Goal: Task Accomplishment & Management: Use online tool/utility

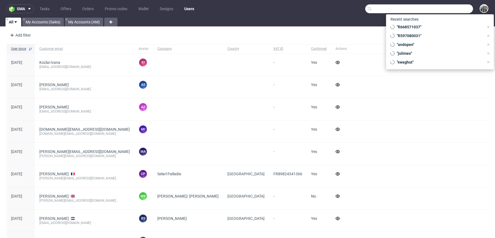
click at [442, 11] on input "text" at bounding box center [419, 8] width 108 height 9
paste input "R536974792"
type input "R536974792"
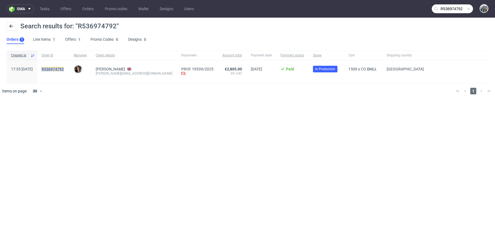
click at [64, 67] on mark "R536974792" at bounding box center [52, 69] width 22 height 4
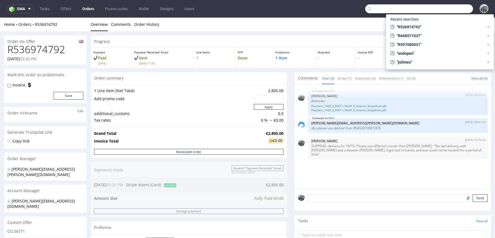
click at [450, 8] on input "text" at bounding box center [419, 8] width 108 height 9
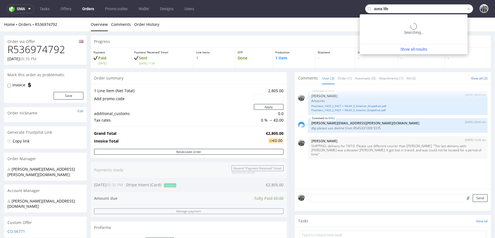
type input "avea life"
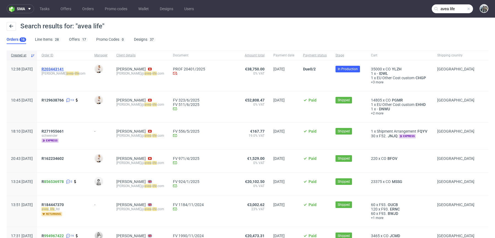
click at [63, 68] on span "R203443141" at bounding box center [52, 69] width 22 height 4
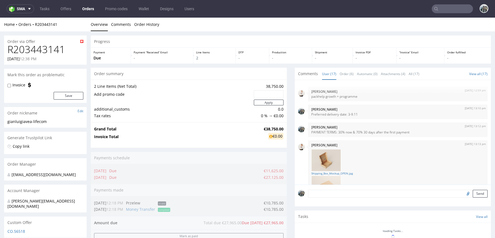
scroll to position [329, 0]
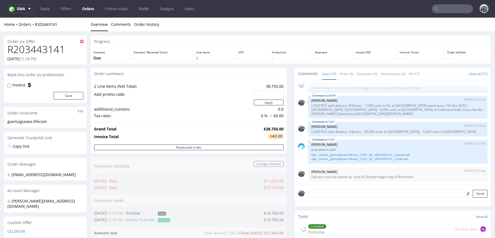
click at [44, 53] on h1 "R203443141" at bounding box center [45, 49] width 76 height 11
copy h1 "R203443141"
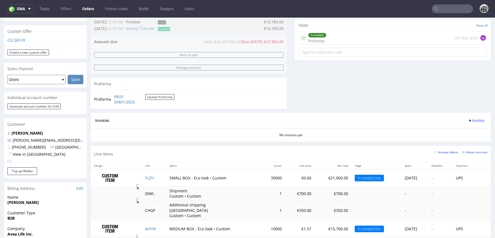
scroll to position [231, 0]
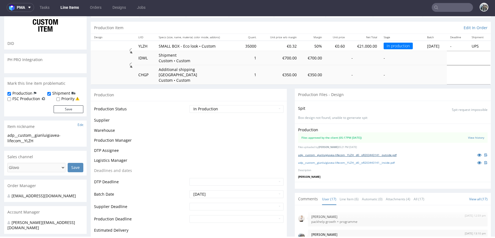
scroll to position [329, 0]
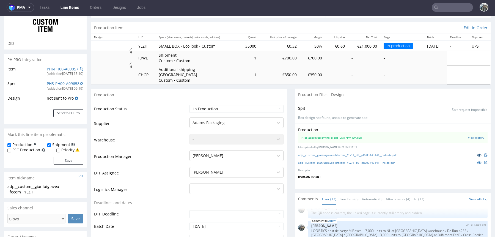
click at [477, 153] on icon at bounding box center [479, 155] width 4 height 4
click at [477, 160] on icon at bounding box center [479, 162] width 4 height 4
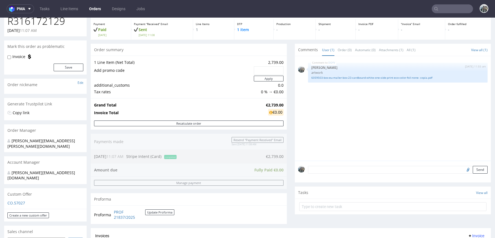
scroll to position [229, 0]
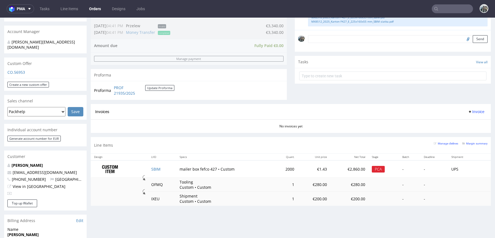
scroll to position [159, 0]
drag, startPoint x: 61, startPoint y: 162, endPoint x: 4, endPoint y: 161, distance: 56.3
click at [4, 162] on div "IOLANDA SOLE export@inserbo.com +34973750313 Spain View in Hubspot" at bounding box center [45, 180] width 82 height 37
copy span "export@inserbo.com"
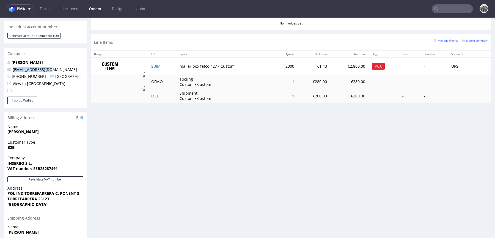
scroll to position [245, 0]
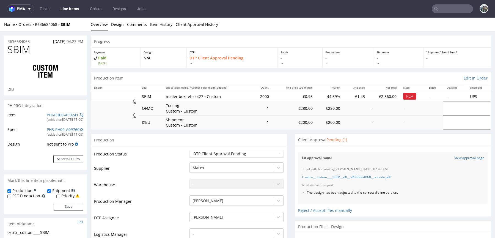
scroll to position [76, 0]
click at [454, 159] on link "View approval page" at bounding box center [469, 158] width 30 height 5
drag, startPoint x: 37, startPoint y: 40, endPoint x: 0, endPoint y: 40, distance: 36.5
copy p "R636684068"
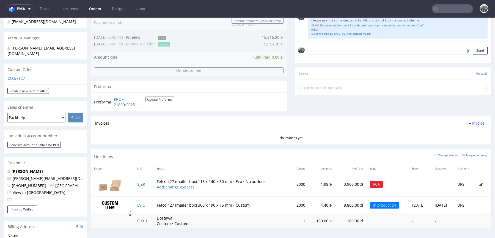
scroll to position [170, 0]
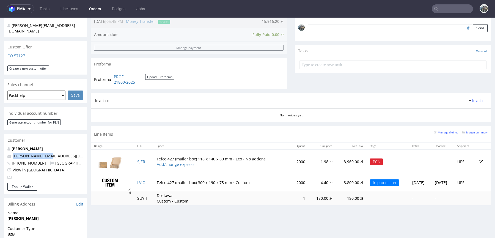
drag, startPoint x: 57, startPoint y: 151, endPoint x: 0, endPoint y: 150, distance: 56.6
click at [0, 150] on div "Order via Offer R605119937 08.10.2025 02:58 PM Mark this order as problematic I…" at bounding box center [247, 122] width 495 height 521
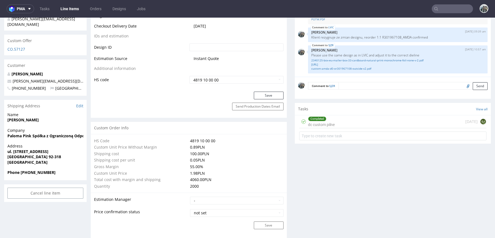
scroll to position [307, 0]
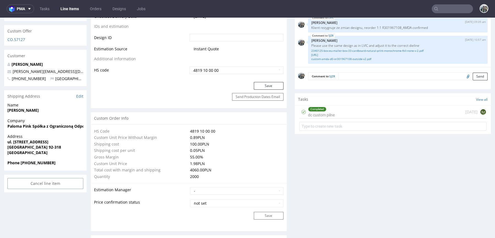
click at [317, 118] on div "Completed dc custom pilne" at bounding box center [321, 112] width 27 height 13
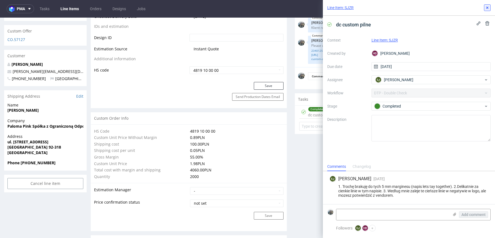
drag, startPoint x: 486, startPoint y: 8, endPoint x: 408, endPoint y: 21, distance: 78.8
click at [486, 8] on icon at bounding box center [487, 7] width 4 height 4
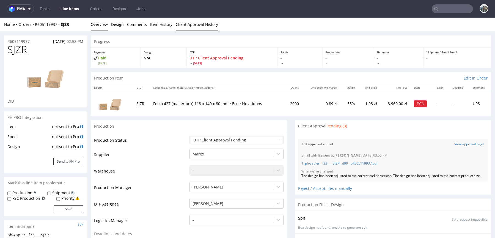
click at [209, 28] on link "Client Approval History" at bounding box center [197, 24] width 42 height 13
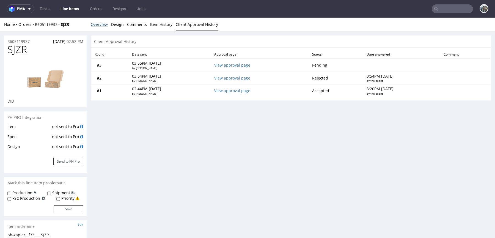
drag, startPoint x: 95, startPoint y: 27, endPoint x: 30, endPoint y: 49, distance: 68.6
click at [95, 27] on link "Overview" at bounding box center [99, 24] width 17 height 13
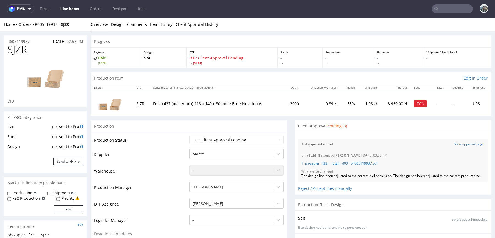
click at [19, 50] on span "SJZR" at bounding box center [17, 49] width 20 height 11
copy span "SJZR"
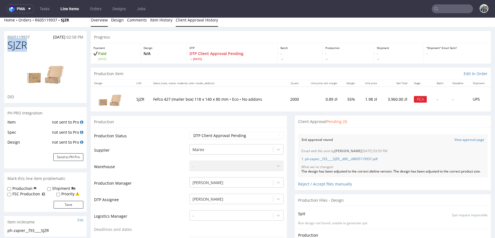
click at [206, 26] on link "Client Approval History" at bounding box center [197, 19] width 42 height 13
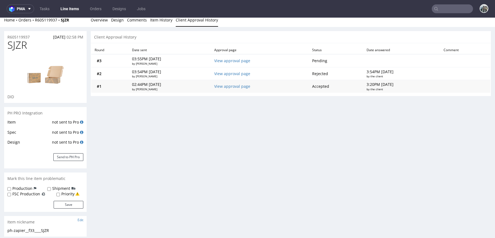
click at [249, 82] on td "View approval page" at bounding box center [260, 86] width 98 height 13
click at [248, 85] on link "View approval page" at bounding box center [232, 86] width 36 height 5
drag, startPoint x: 231, startPoint y: 72, endPoint x: 306, endPoint y: 26, distance: 87.4
click at [231, 72] on link "View approval page" at bounding box center [232, 73] width 36 height 5
click at [245, 60] on link "View approval page" at bounding box center [232, 60] width 36 height 5
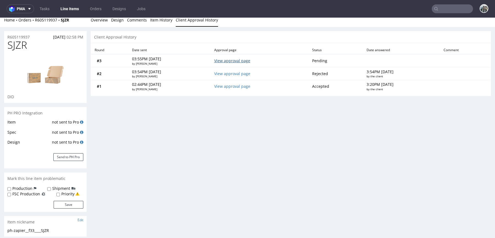
scroll to position [0, 0]
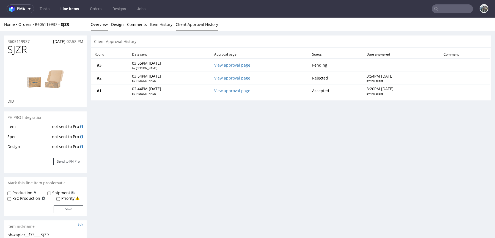
click at [97, 27] on link "Overview" at bounding box center [99, 24] width 17 height 13
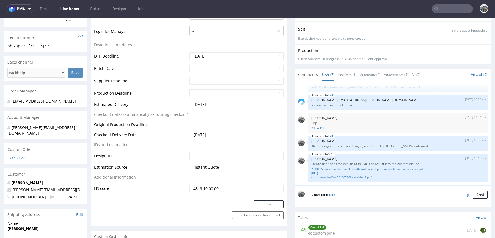
scroll to position [274, 0]
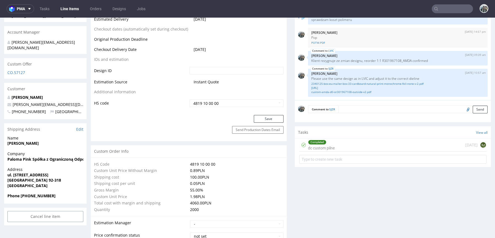
click at [334, 155] on div "Completed dc custom pilne 3 days ago EJ" at bounding box center [393, 151] width 196 height 27
drag, startPoint x: 337, startPoint y: 151, endPoint x: 337, endPoint y: 168, distance: 17.6
click at [337, 151] on div "Completed dc custom pilne 3 days ago EJ" at bounding box center [392, 144] width 187 height 13
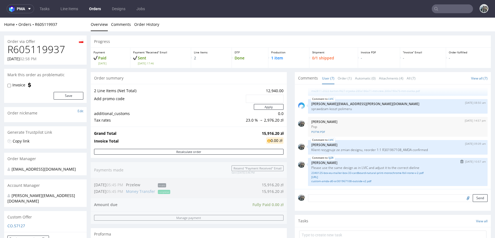
scroll to position [216, 0]
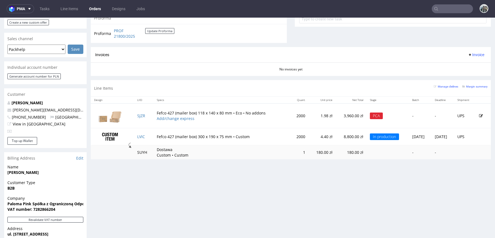
click at [158, 9] on nav "pma Tasks Line Items Orders Designs Jobs" at bounding box center [247, 9] width 495 height 18
drag, startPoint x: 57, startPoint y: 106, endPoint x: 0, endPoint y: 106, distance: 57.4
click at [0, 106] on div "Order via Offer R605119937 08.10.2025 02:58 PM Mark this order as problematic I…" at bounding box center [247, 76] width 495 height 521
copy span "[PERSON_NAME][EMAIL_ADDRESS][DOMAIN_NAME]"
click at [450, 7] on input "text" at bounding box center [451, 8] width 41 height 9
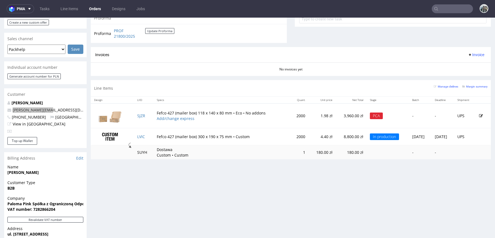
paste input "Yogattractive"
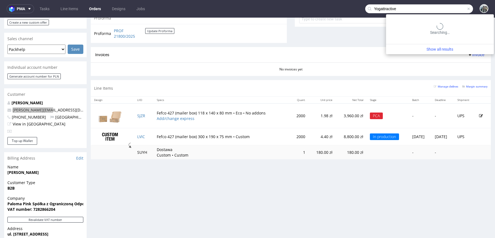
type input "Yogattractive"
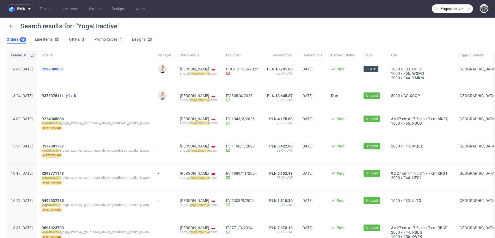
click at [64, 70] on span "R597080031" at bounding box center [52, 69] width 22 height 4
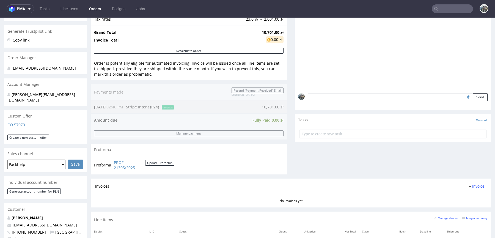
scroll to position [153, 0]
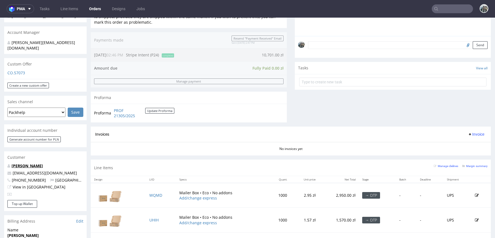
click at [31, 163] on link "Olivier Goudineau" at bounding box center [27, 165] width 31 height 5
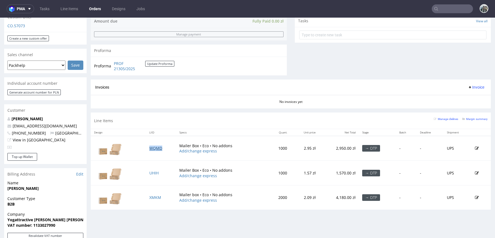
click at [158, 146] on link "WQMD" at bounding box center [155, 147] width 13 height 5
drag, startPoint x: 153, startPoint y: 170, endPoint x: 151, endPoint y: 189, distance: 18.8
click at [153, 170] on link "UHIH" at bounding box center [153, 172] width 9 height 5
click at [152, 197] on link "XMKM" at bounding box center [155, 197] width 12 height 5
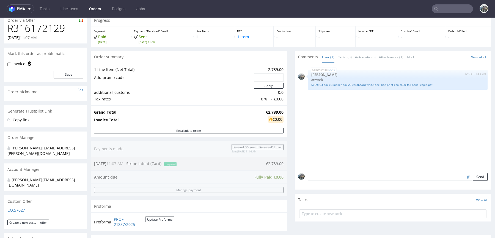
scroll to position [99, 0]
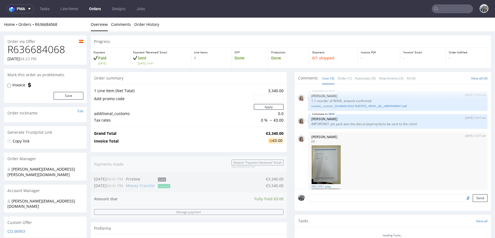
scroll to position [76, 0]
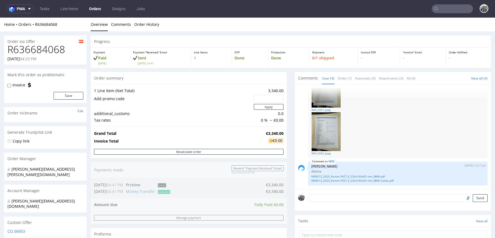
click at [57, 47] on h1 "R636684068" at bounding box center [45, 49] width 76 height 11
copy h1 "R636684068"
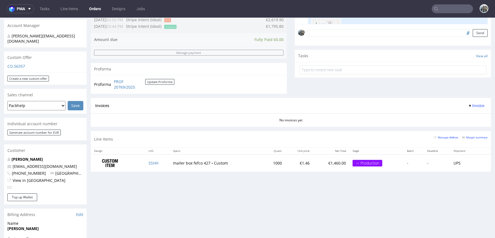
scroll to position [168, 0]
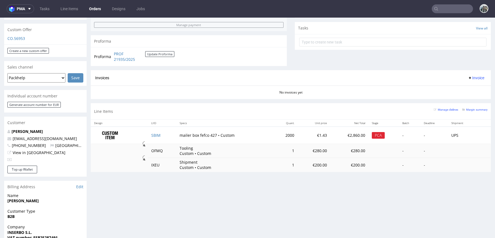
scroll to position [197, 0]
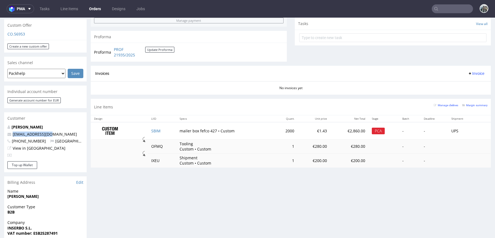
drag, startPoint x: 34, startPoint y: 123, endPoint x: 0, endPoint y: 122, distance: 33.8
click at [0, 122] on div "Order via Offer R636684068 09.10.2025 04:23 PM Mark this order as problematic I…" at bounding box center [247, 97] width 495 height 526
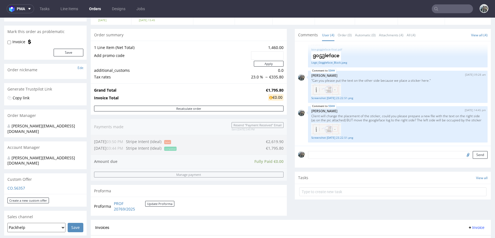
scroll to position [217, 0]
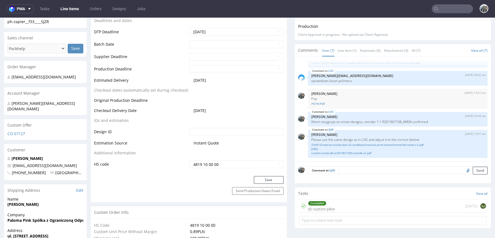
scroll to position [10, 0]
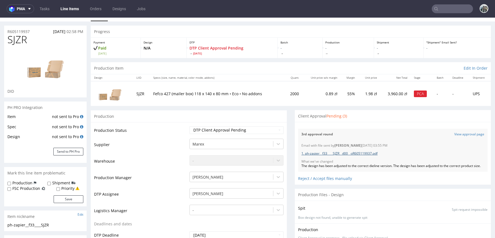
click at [352, 153] on link "1. ph-zapier__f33____SJZR__d00__oR605119937.pdf" at bounding box center [339, 153] width 76 height 5
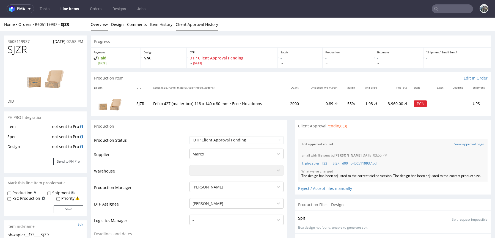
click at [189, 26] on link "Client Approval History" at bounding box center [197, 24] width 42 height 13
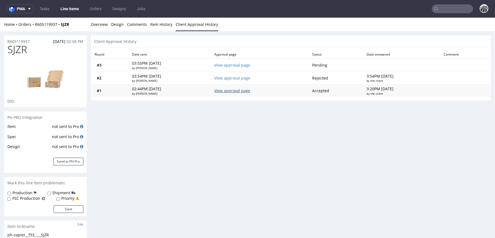
click at [232, 90] on link "View approval page" at bounding box center [232, 90] width 36 height 5
click at [240, 90] on link "View approval page" at bounding box center [232, 90] width 36 height 5
click at [243, 64] on link "View approval page" at bounding box center [232, 64] width 36 height 5
click at [102, 25] on link "Overview" at bounding box center [99, 24] width 17 height 13
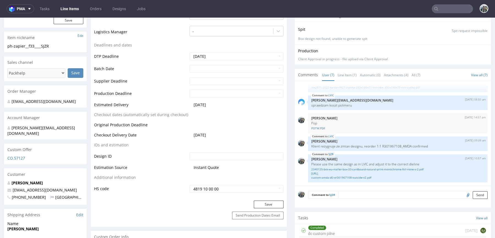
scroll to position [268, 0]
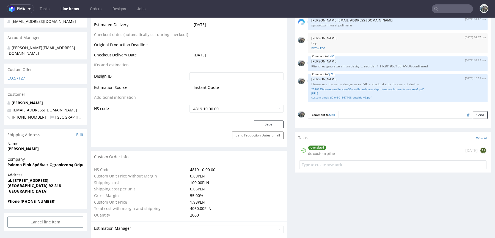
drag, startPoint x: 337, startPoint y: 161, endPoint x: 339, endPoint y: 158, distance: 3.7
click at [337, 161] on form at bounding box center [392, 164] width 187 height 13
click at [339, 157] on div "Completed dc custom pilne 3 days ago EJ" at bounding box center [392, 150] width 187 height 13
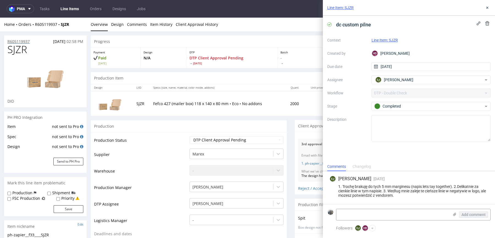
click at [22, 41] on p "R605119937" at bounding box center [18, 41] width 22 height 5
click at [487, 9] on icon at bounding box center [487, 7] width 4 height 4
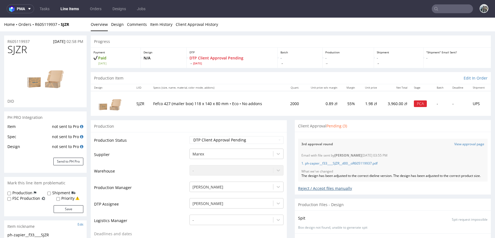
click at [315, 191] on div "Reject / Accept files manually" at bounding box center [392, 186] width 189 height 10
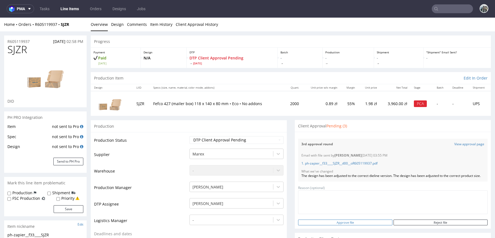
click at [341, 225] on input "Approve file" at bounding box center [345, 222] width 94 height 6
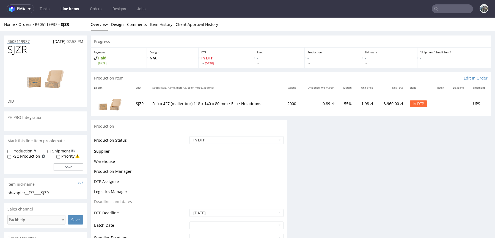
click at [23, 41] on p "R605119937" at bounding box center [18, 41] width 22 height 5
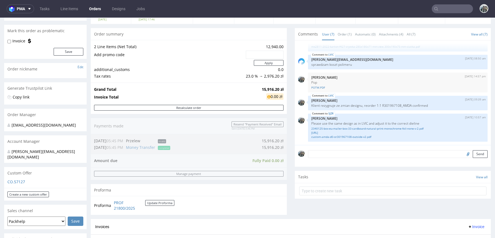
scroll to position [130, 0]
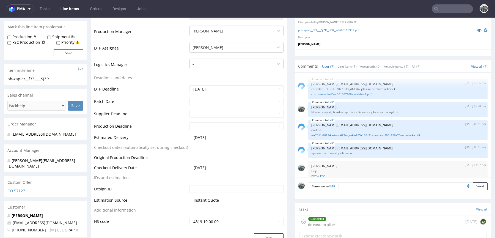
scroll to position [91, 0]
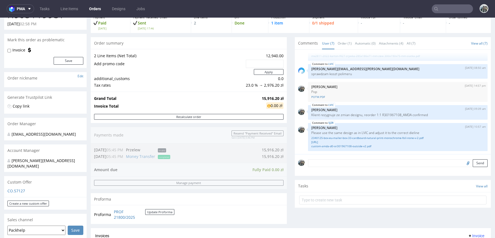
scroll to position [236, 0]
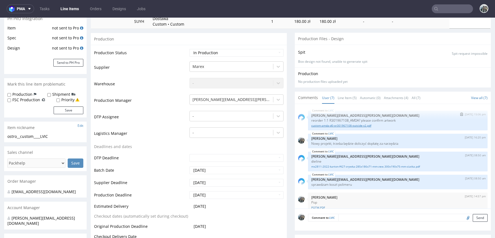
click at [350, 124] on link "custom-amda-d0-or301967108-outside-v2.pdf" at bounding box center [397, 125] width 173 height 4
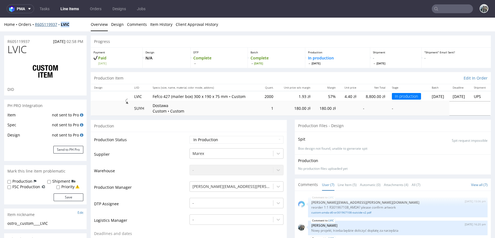
drag, startPoint x: 64, startPoint y: 28, endPoint x: 59, endPoint y: 26, distance: 5.7
click at [59, 26] on div "Home Orders R605119937 LVIC Overview Design Comments Item History Client Approv…" at bounding box center [247, 25] width 495 height 14
copy strong "LVIC"
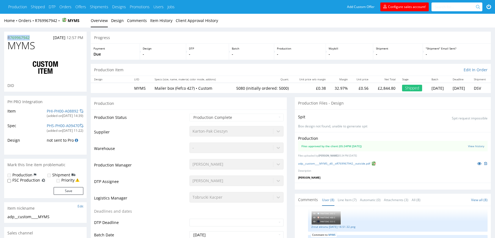
drag, startPoint x: 34, startPoint y: 39, endPoint x: 0, endPoint y: 38, distance: 33.8
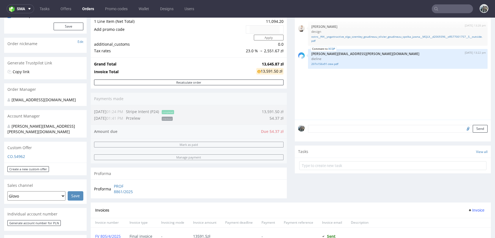
scroll to position [110, 0]
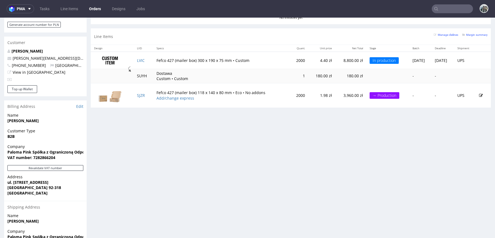
scroll to position [281, 0]
